Goal: Transaction & Acquisition: Purchase product/service

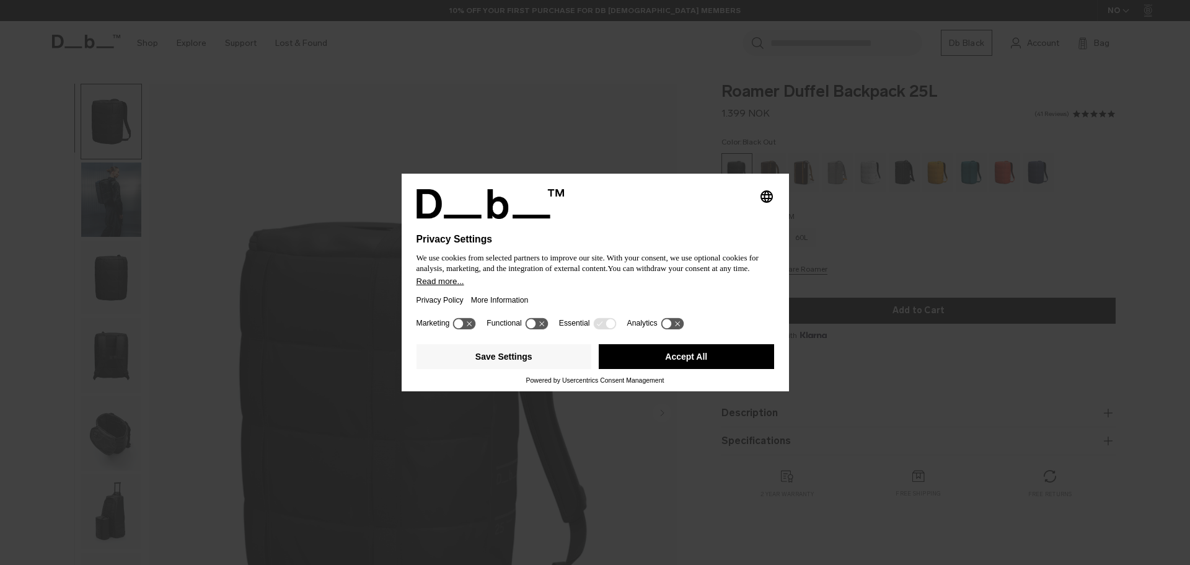
click at [673, 355] on button "Accept All" at bounding box center [686, 356] width 175 height 25
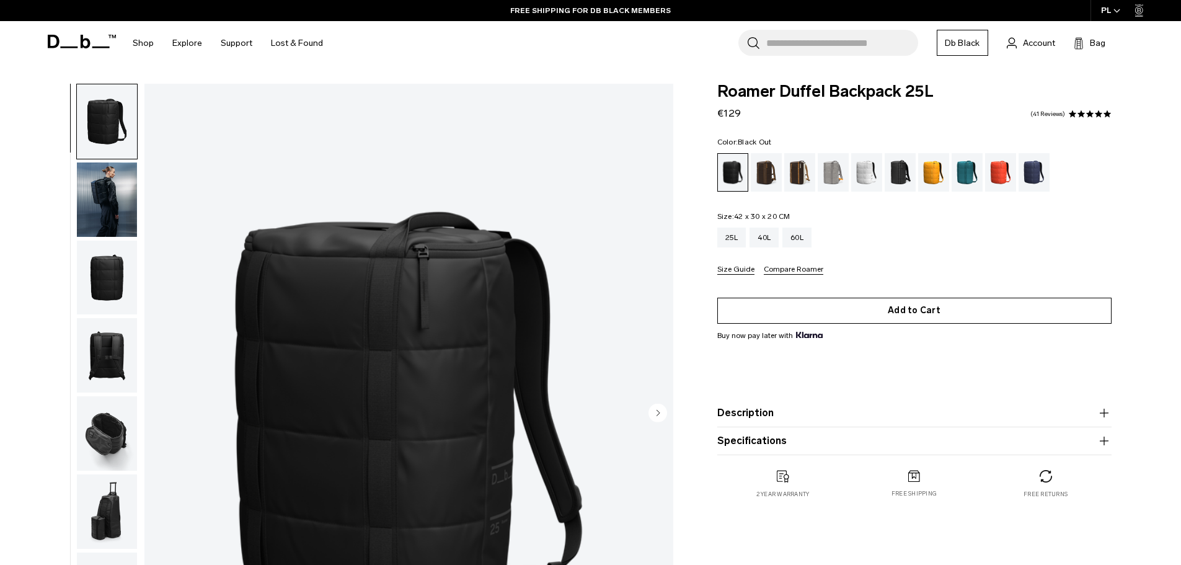
click at [894, 311] on button "Add to Cart" at bounding box center [914, 310] width 394 height 26
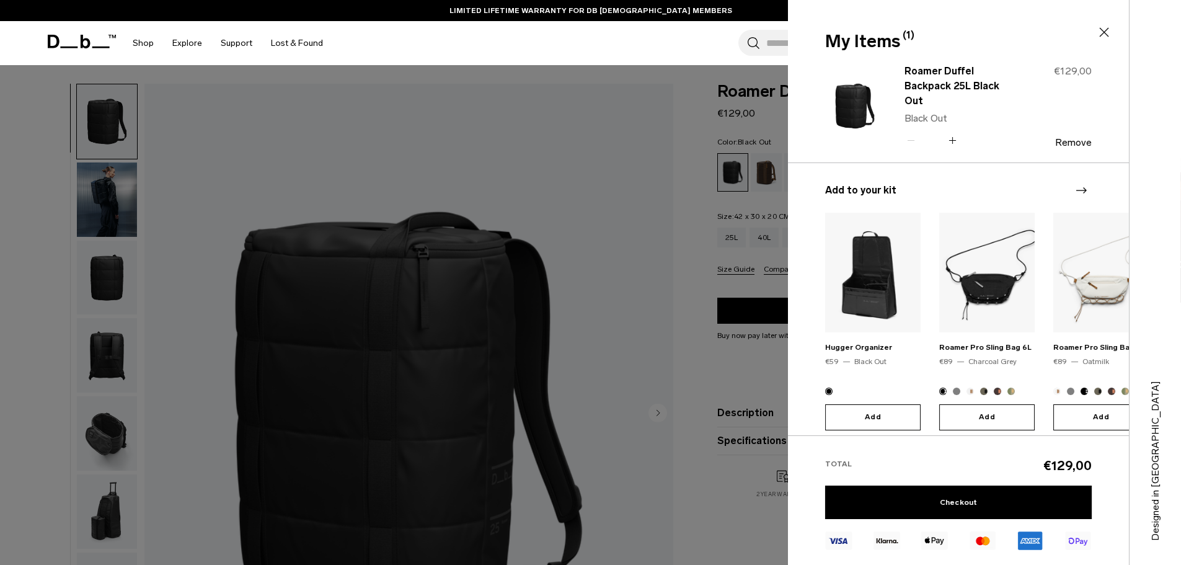
click at [1102, 33] on icon at bounding box center [1103, 32] width 15 height 15
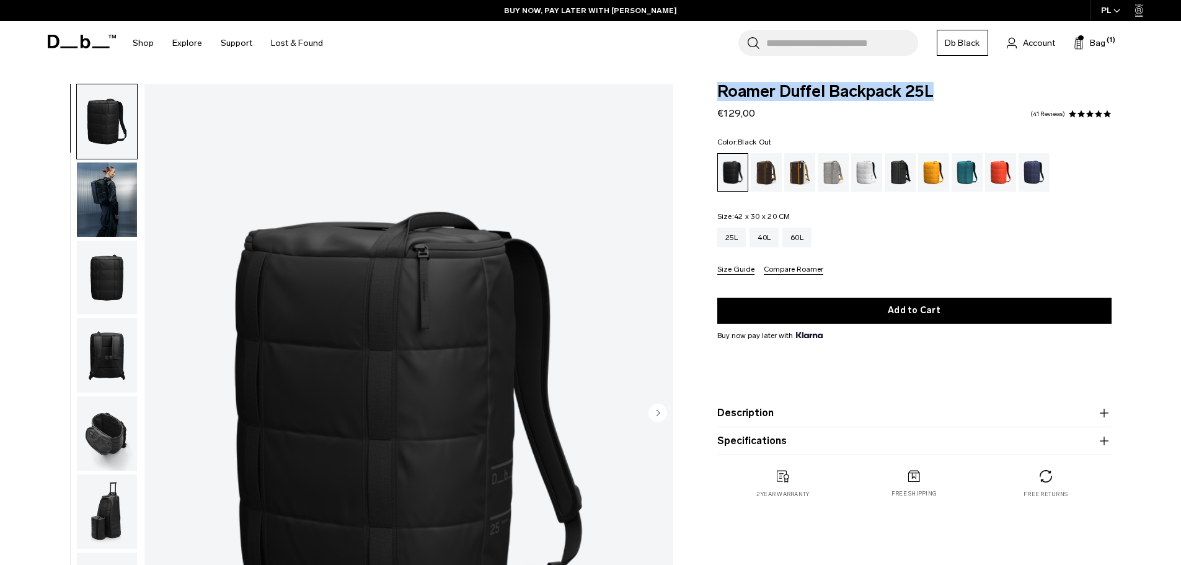
drag, startPoint x: 717, startPoint y: 92, endPoint x: 939, endPoint y: 80, distance: 222.2
click at [939, 80] on body "Skip to content BUY NOW, PAY LATER WITH [PERSON_NAME] 10% OFF YOUR FIRST PURCHA…" at bounding box center [590, 282] width 1181 height 565
